Goal: Find specific page/section: Find specific page/section

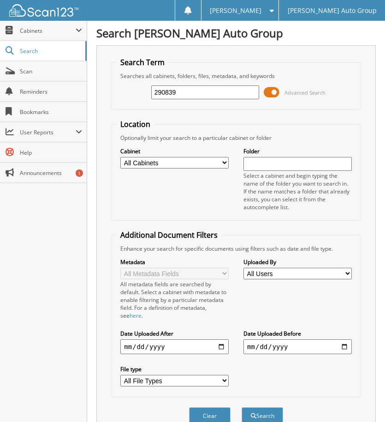
type input "290839"
click at [242, 407] on button "Search" at bounding box center [263, 415] width 42 height 17
click at [274, 7] on span at bounding box center [269, 10] width 9 height 6
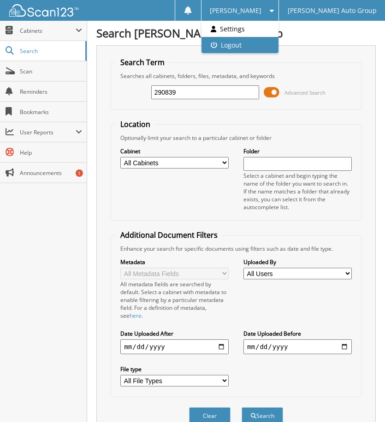
click at [265, 43] on link "Logout" at bounding box center [241, 45] width 78 height 16
